Goal: Transaction & Acquisition: Book appointment/travel/reservation

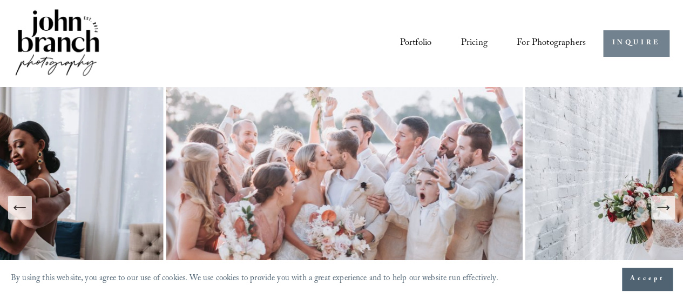
click at [642, 44] on link "INQUIRE" at bounding box center [636, 43] width 66 height 26
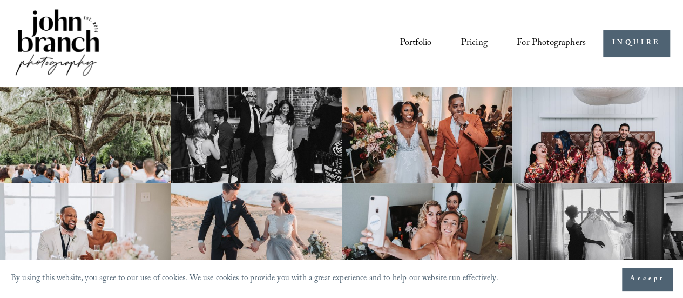
click at [485, 43] on link "Pricing" at bounding box center [474, 42] width 26 height 19
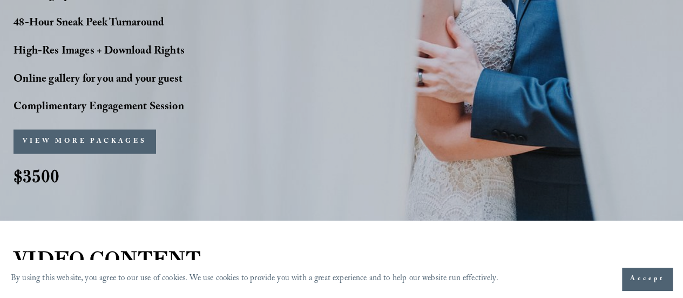
scroll to position [990, 0]
click at [123, 146] on button "VIEW MORE PACKAGES" at bounding box center [85, 141] width 142 height 24
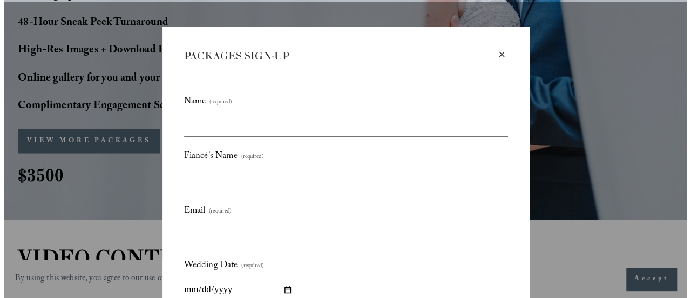
scroll to position [992, 0]
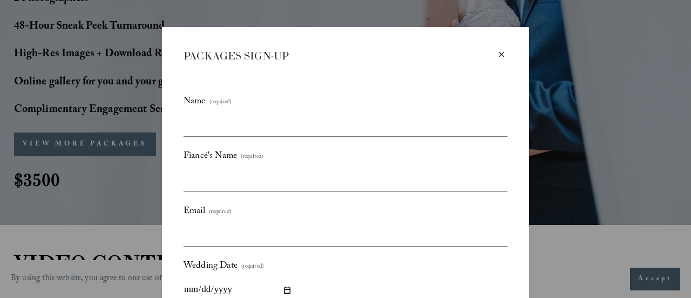
click at [499, 52] on div "×" at bounding box center [502, 55] width 12 height 12
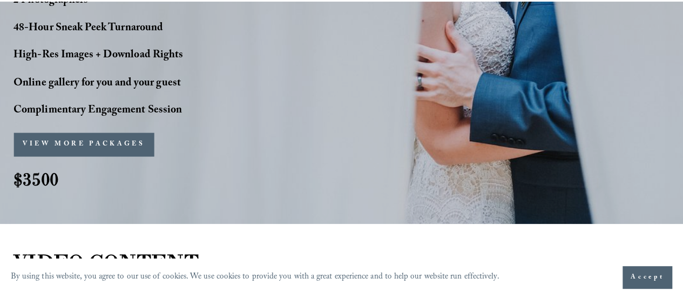
scroll to position [990, 0]
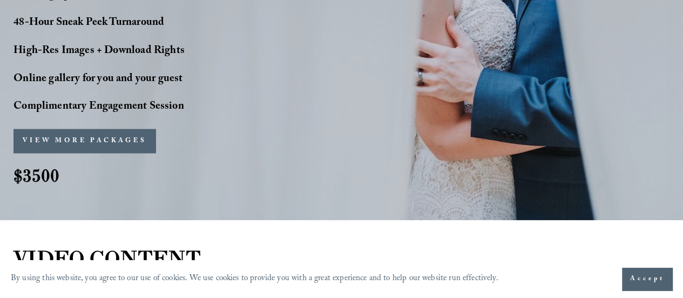
click at [127, 143] on button "VIEW MORE PACKAGES" at bounding box center [85, 141] width 142 height 24
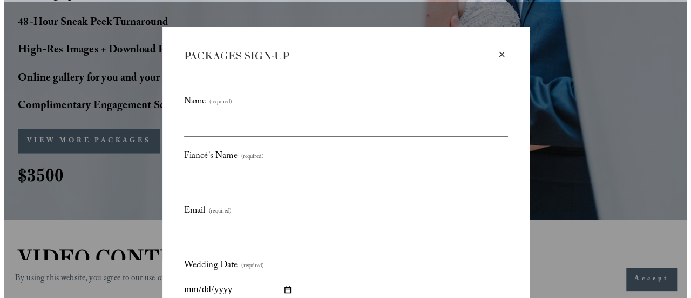
scroll to position [992, 0]
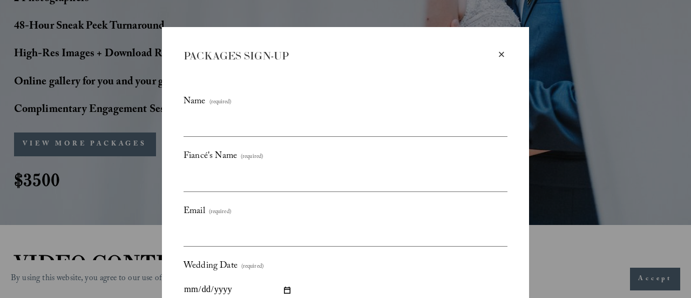
click at [498, 53] on div "×" at bounding box center [502, 55] width 12 height 12
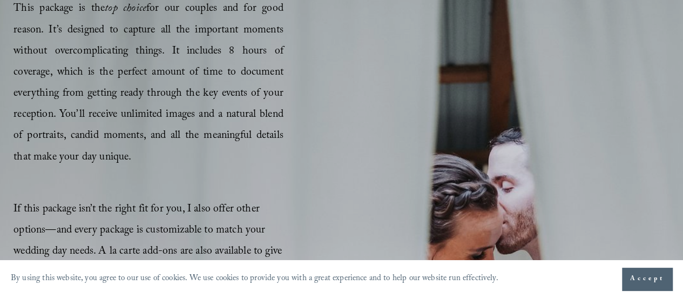
scroll to position [0, 0]
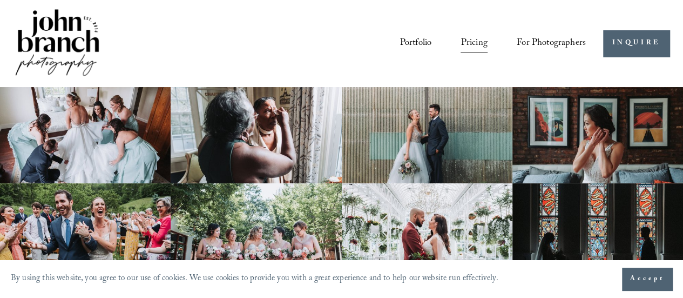
click at [571, 41] on span "For Photographers" at bounding box center [551, 44] width 69 height 18
click at [415, 39] on link "Portfolio" at bounding box center [416, 42] width 32 height 19
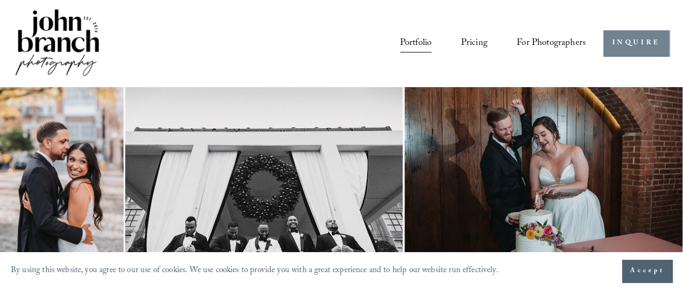
click at [633, 43] on link "INQUIRE" at bounding box center [636, 43] width 66 height 26
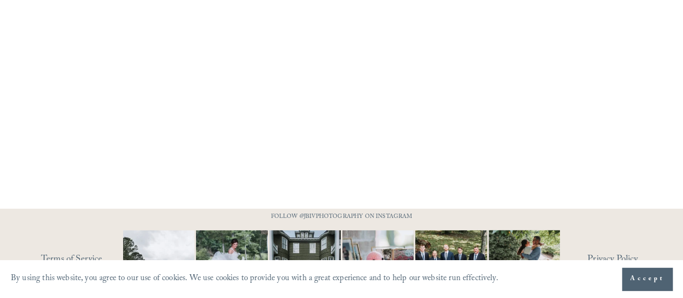
scroll to position [1071, 0]
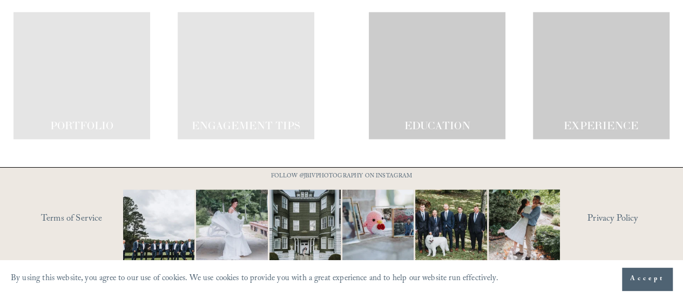
scroll to position [944, 0]
